Goal: Transaction & Acquisition: Purchase product/service

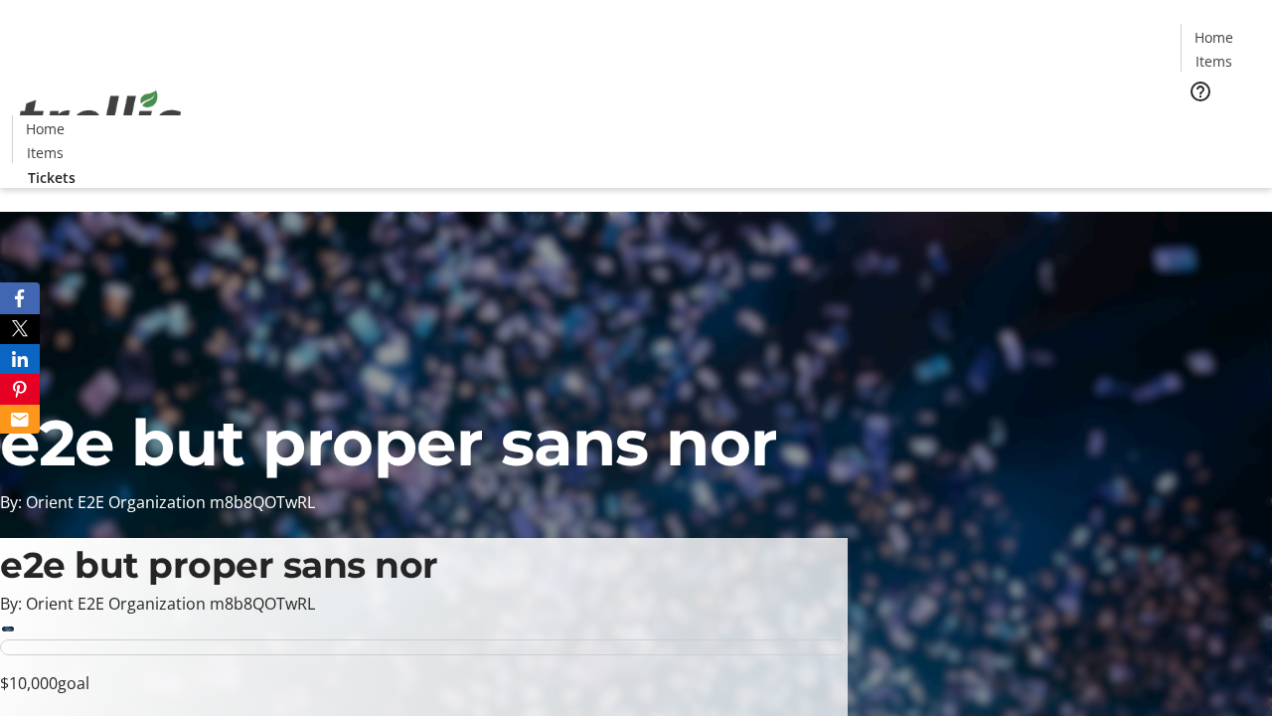
click at [1196, 115] on span "Tickets" at bounding box center [1220, 125] width 48 height 21
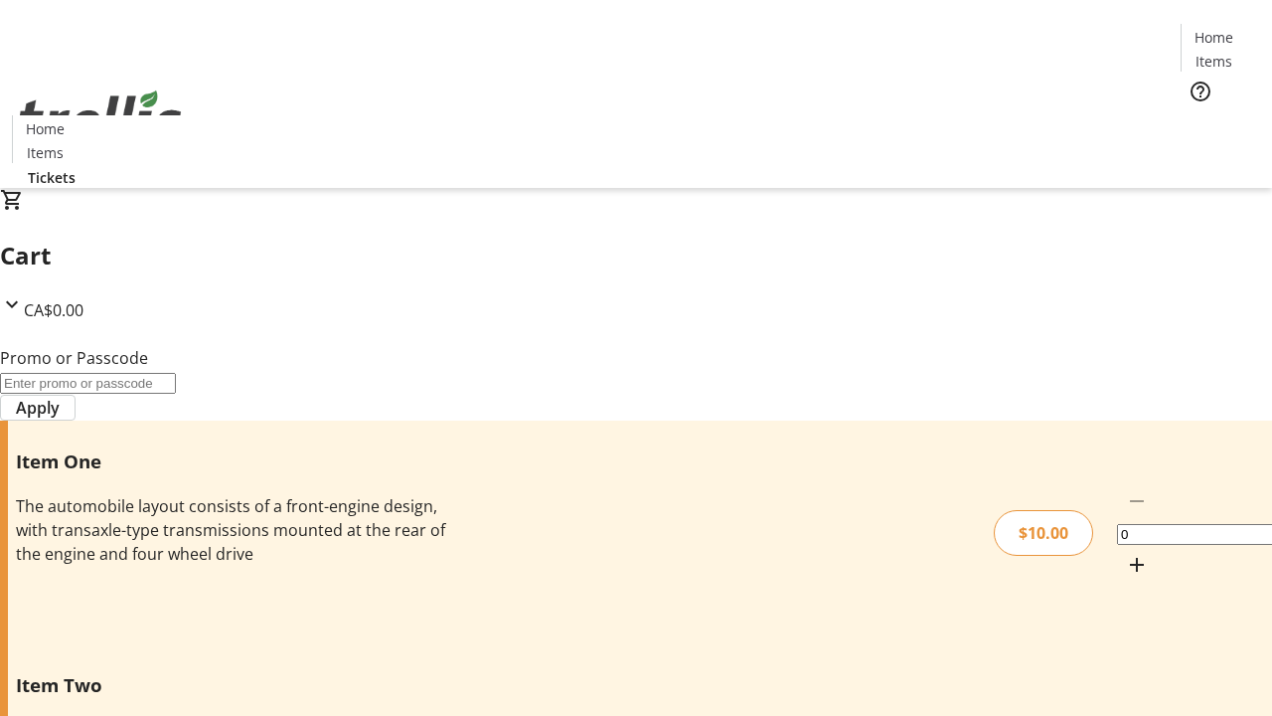
click at [1125, 553] on mat-icon "Increment by one" at bounding box center [1137, 565] width 24 height 24
type input "1"
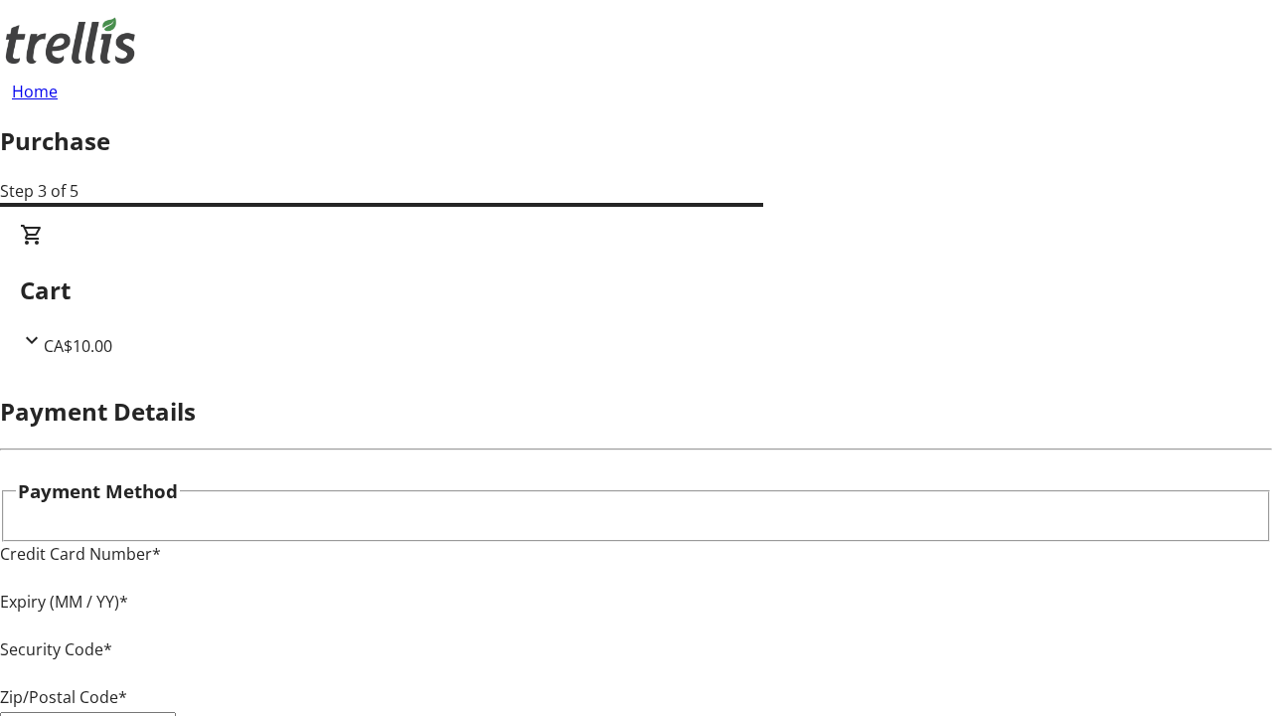
type input "V1Y 0C2"
